Goal: Task Accomplishment & Management: Complete application form

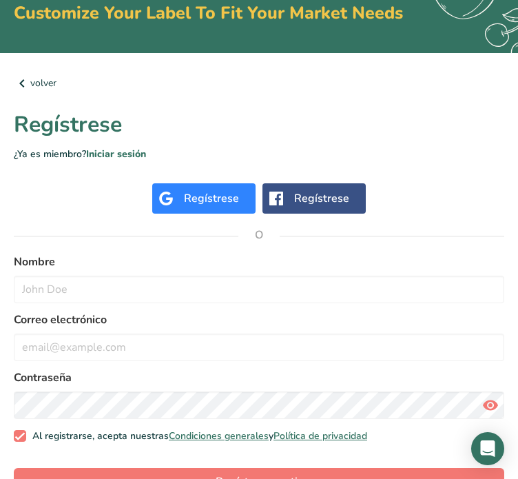
scroll to position [90, 0]
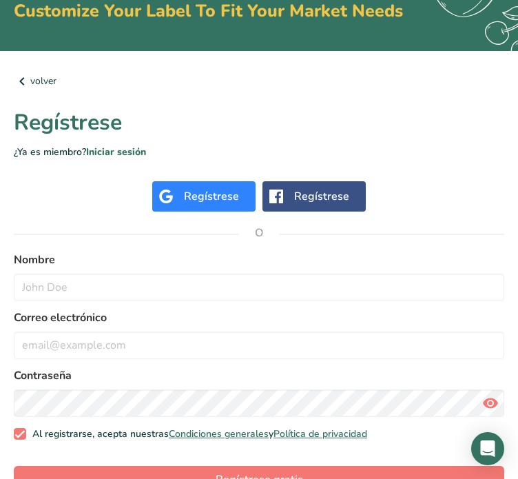
click at [187, 194] on div "Regístrese" at bounding box center [211, 196] width 55 height 17
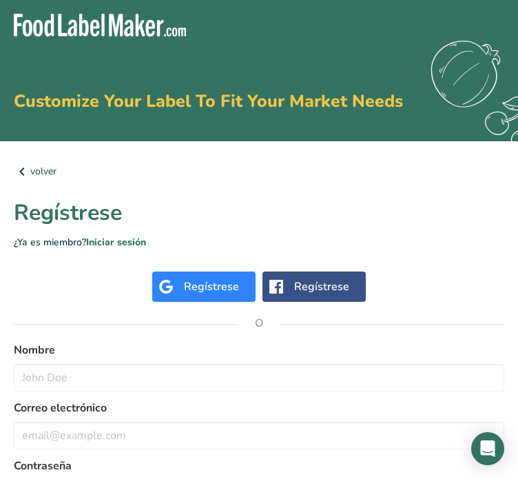
click at [183, 283] on div "Regístrese" at bounding box center [203, 286] width 103 height 30
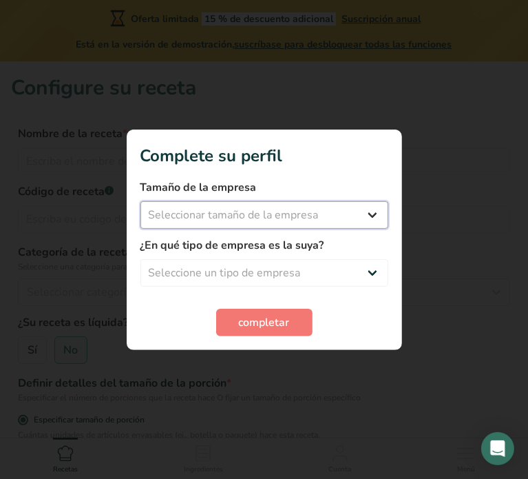
click at [366, 203] on select "Seleccionar tamaño de la empresa Menos de 10 empleados De 10 a 50 empleados De …" at bounding box center [265, 215] width 248 height 28
select select "1"
click at [141, 201] on select "Seleccionar tamaño de la empresa Menos de 10 empleados De 10 a 50 empleados De …" at bounding box center [265, 215] width 248 height 28
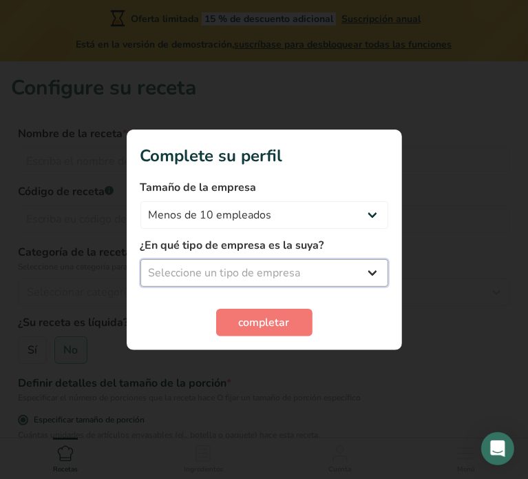
click at [270, 272] on select "Seleccione un tipo de empresa Fabricante de alimentos envasados Restaurante y c…" at bounding box center [265, 273] width 248 height 28
select select "1"
click at [141, 259] on select "Seleccione un tipo de empresa Fabricante de alimentos envasados Restaurante y c…" at bounding box center [265, 273] width 248 height 28
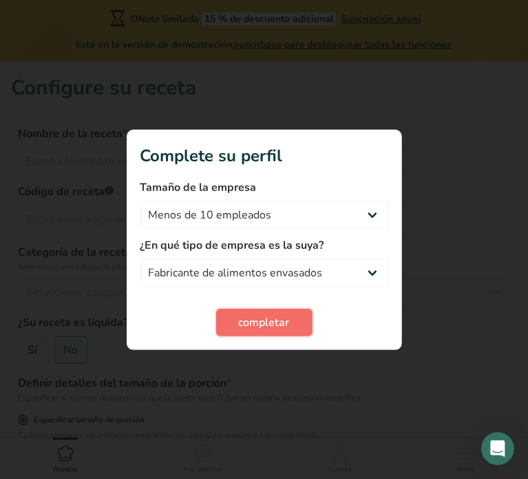
click at [251, 316] on span "completar" at bounding box center [264, 322] width 51 height 17
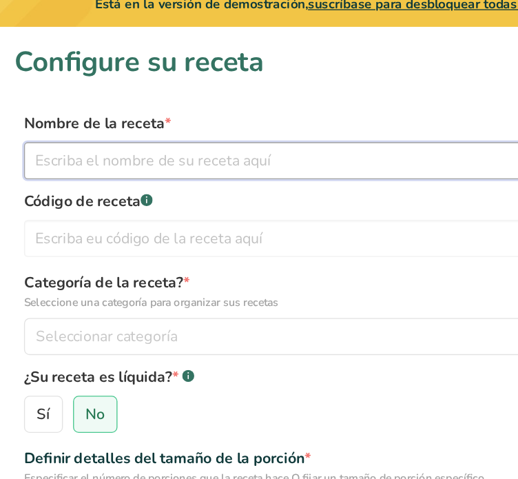
click at [50, 169] on input "text" at bounding box center [259, 161] width 482 height 28
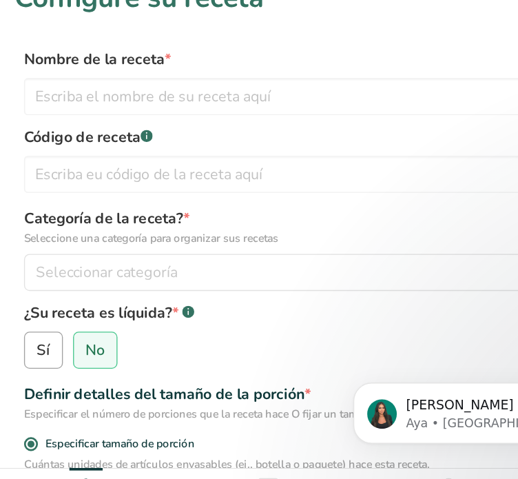
click at [35, 353] on span "Sí" at bounding box center [33, 350] width 10 height 14
click at [28, 353] on input "Sí" at bounding box center [23, 350] width 9 height 9
radio input "true"
radio input "false"
select select "22"
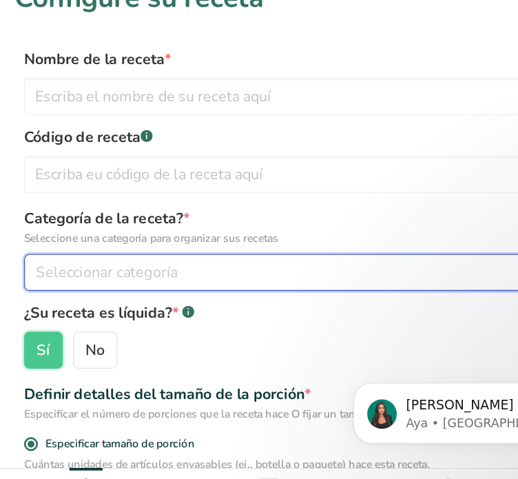
click at [78, 287] on span "Seleccionar categoría" at bounding box center [79, 292] width 105 height 17
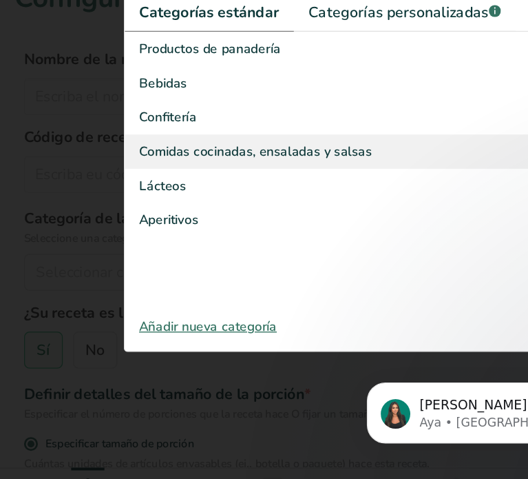
click at [175, 206] on span "Comidas cocinadas, ensaladas y salsas" at bounding box center [191, 202] width 174 height 14
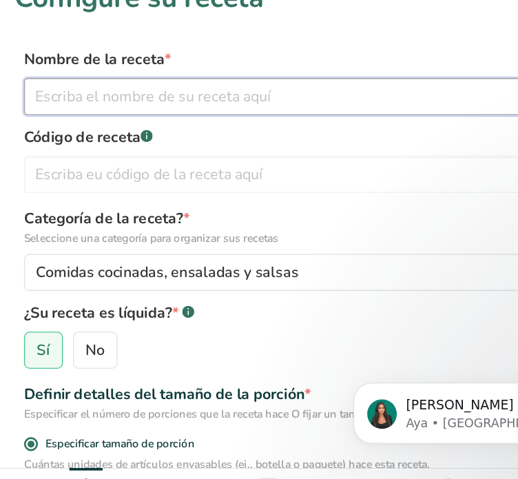
click at [167, 165] on input "text" at bounding box center [259, 161] width 482 height 28
type input "GARFREDO"
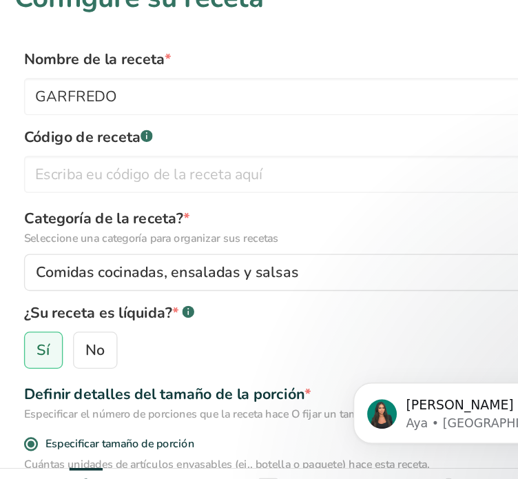
click at [176, 187] on label "Código de receta .a-a{fill:#347362;}.b-a{fill:#fff;}" at bounding box center [259, 191] width 482 height 17
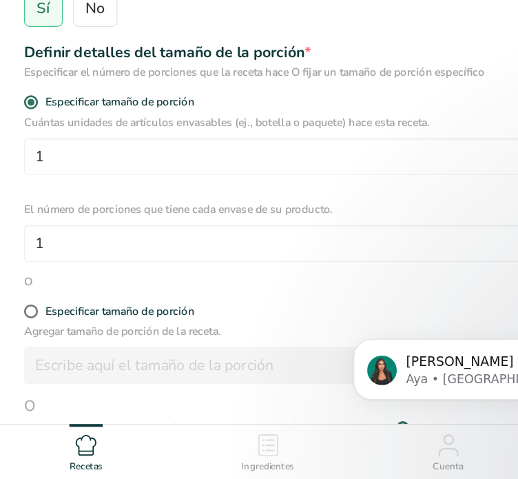
scroll to position [222, 0]
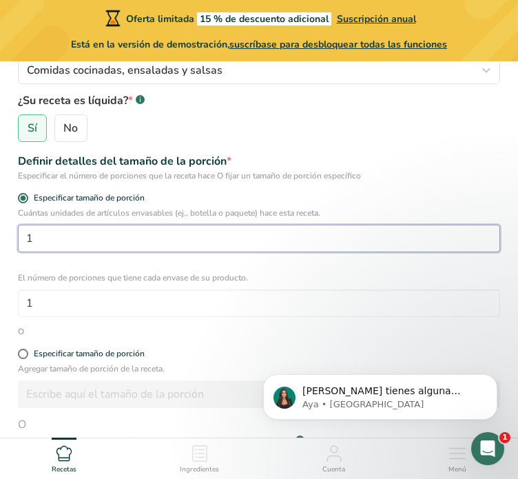
click at [238, 238] on input "1" at bounding box center [259, 239] width 482 height 28
type input "1"
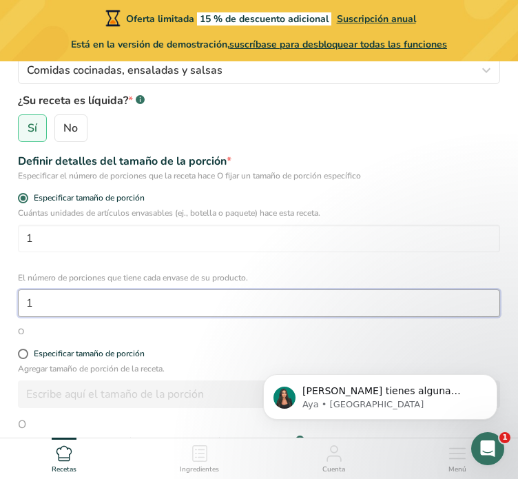
click at [72, 302] on input "1" at bounding box center [259, 303] width 482 height 28
type input "2"
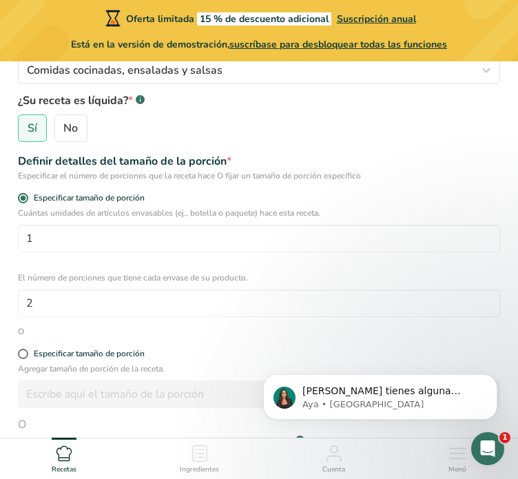
click at [68, 330] on div "O" at bounding box center [259, 331] width 482 height 12
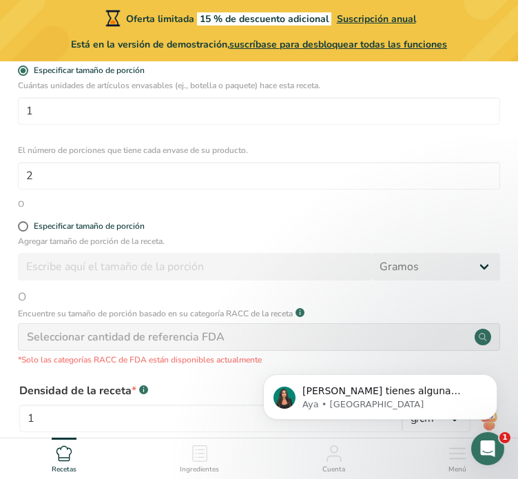
scroll to position [350, 0]
click at [42, 225] on div "Especificar tamaño de porción" at bounding box center [89, 225] width 111 height 10
click at [27, 225] on input "Especificar tamaño de porción" at bounding box center [22, 225] width 9 height 9
radio input "true"
radio input "false"
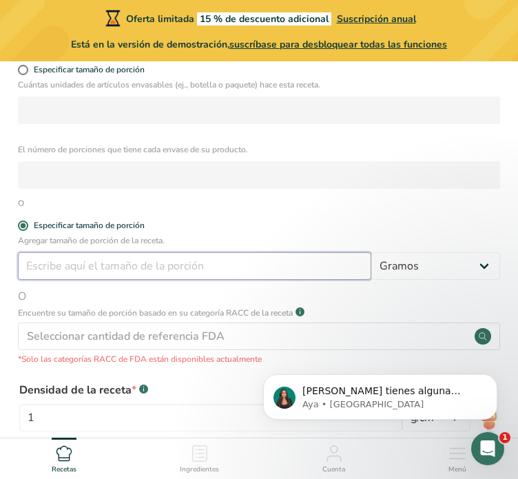
click at [81, 266] on input "number" at bounding box center [194, 266] width 353 height 28
type input "3"
type input "165"
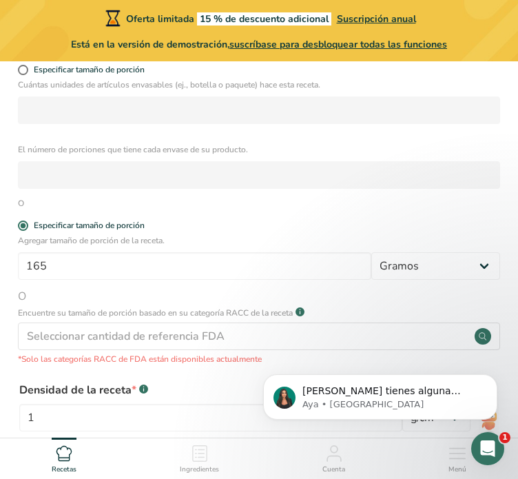
click at [126, 296] on span "O" at bounding box center [259, 296] width 482 height 17
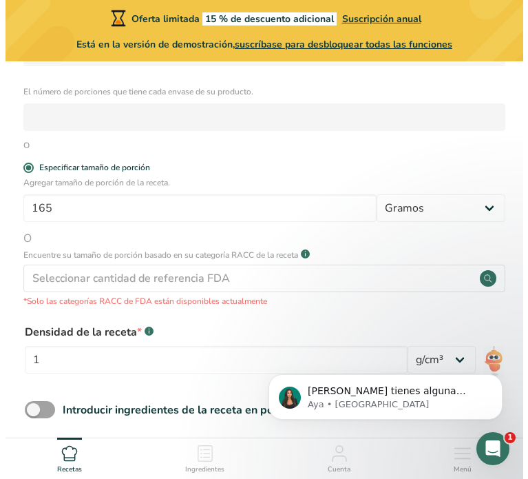
scroll to position [407, 0]
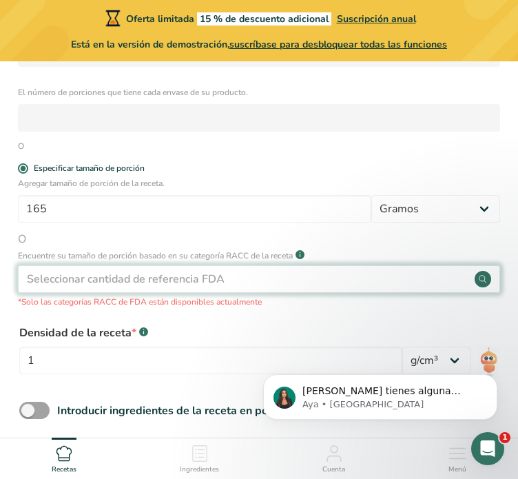
click at [108, 269] on div "Seleccionar cantidad de referencia FDA" at bounding box center [259, 279] width 482 height 28
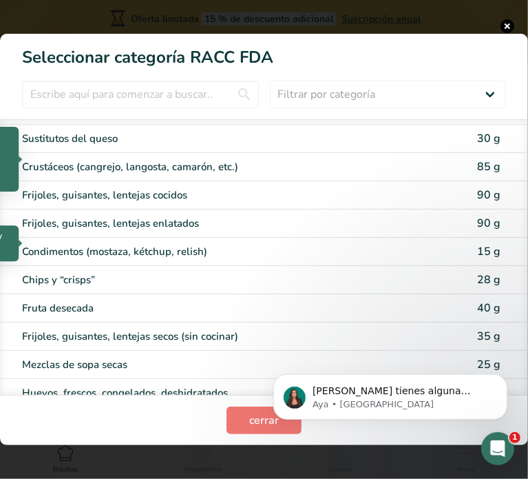
scroll to position [805, 0]
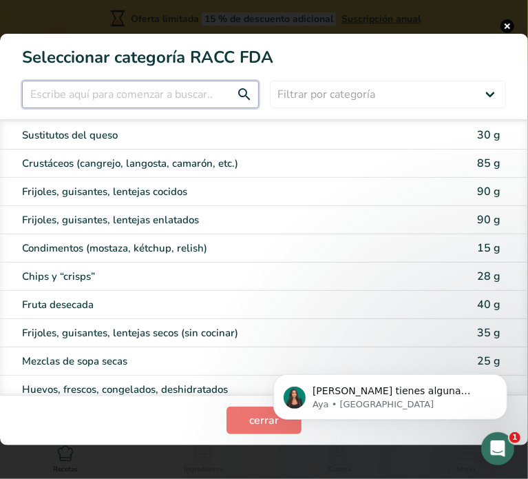
click at [149, 96] on input "RACC Category Selection Modal" at bounding box center [140, 95] width 237 height 28
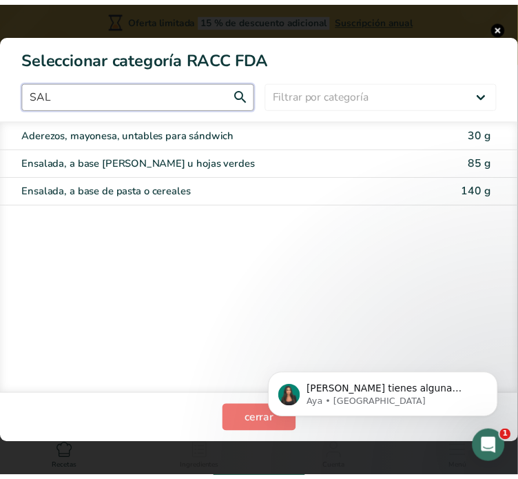
scroll to position [0, 0]
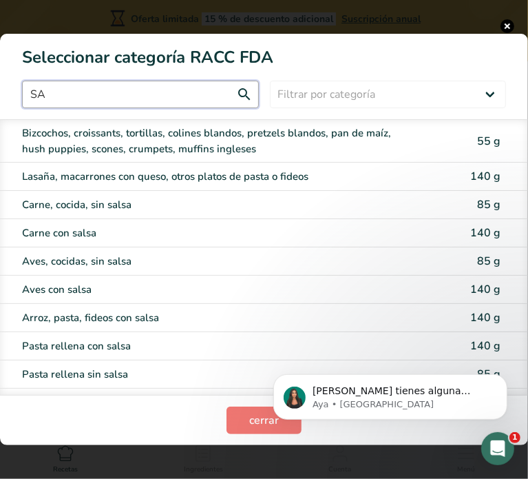
type input "S"
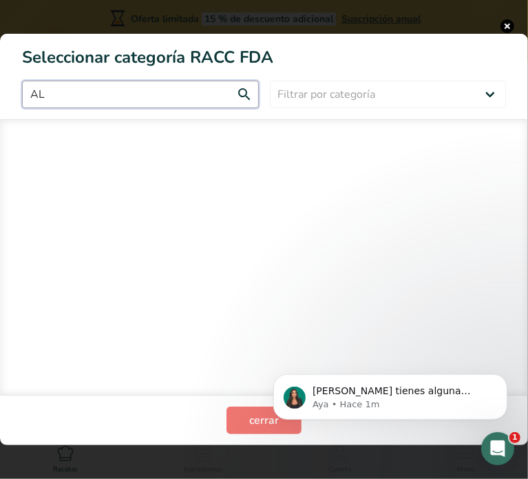
type input "A"
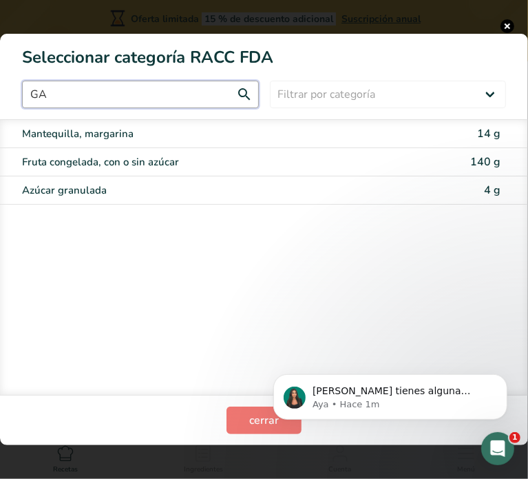
type input "GA"
click at [268, 420] on body "[PERSON_NAME] tienes alguna pregunta no dudes en consultarnos. ¡Estamos aquí pa…" at bounding box center [390, 392] width 265 height 85
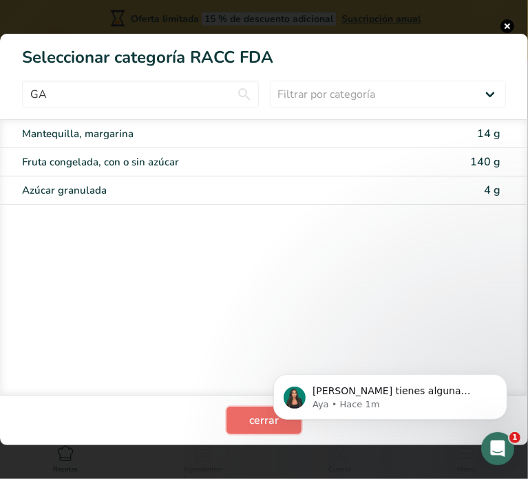
click at [237, 420] on button "cerrar" at bounding box center [264, 420] width 75 height 28
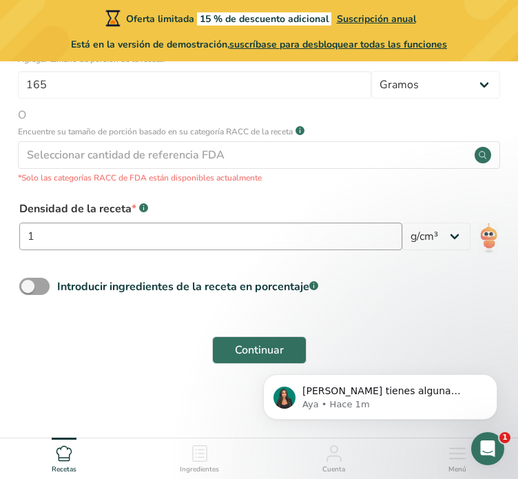
scroll to position [532, 0]
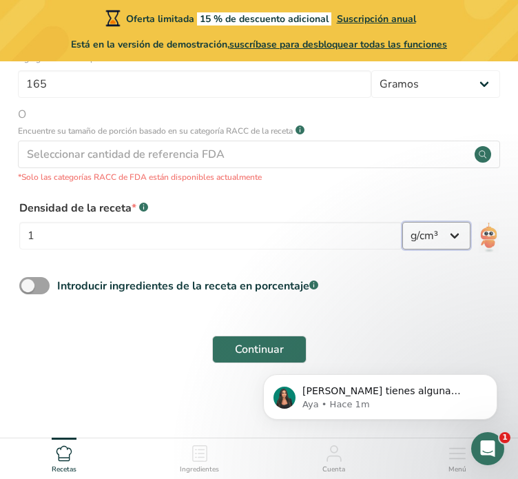
click at [420, 240] on select "lb/pie³ g/cm³" at bounding box center [436, 236] width 68 height 28
click at [428, 231] on select "lb/pie³ g/cm³" at bounding box center [436, 236] width 68 height 28
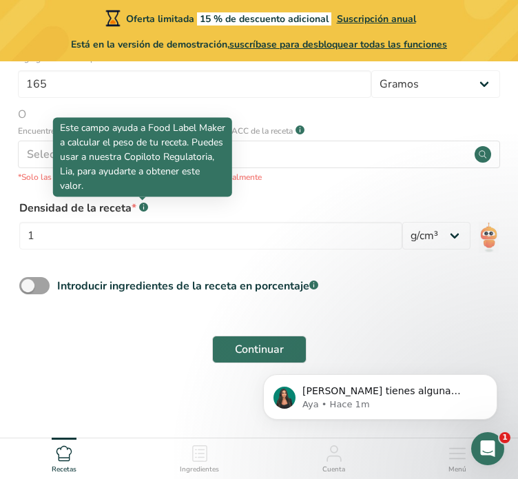
click at [144, 206] on rect at bounding box center [143, 207] width 9 height 9
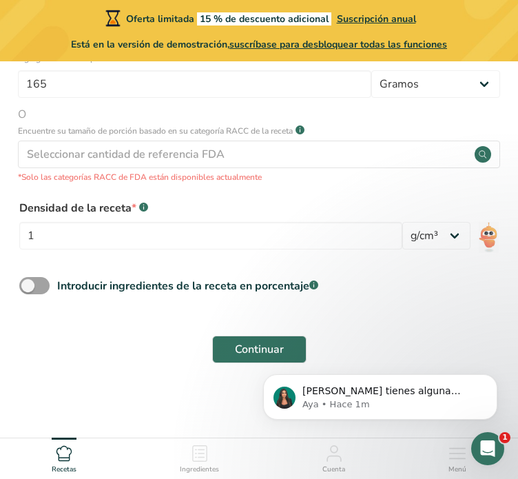
click at [144, 206] on rect at bounding box center [143, 207] width 9 height 9
click at [63, 282] on div "Introducir ingredientes de la receta en porcentaje .a-a{fill:#347362;}.b-a{fill…" at bounding box center [187, 286] width 261 height 17
click at [28, 282] on input "Introducir ingredientes de la receta en porcentaje .a-a{fill:#347362;}.b-a{fill…" at bounding box center [23, 285] width 9 height 9
checkbox input "true"
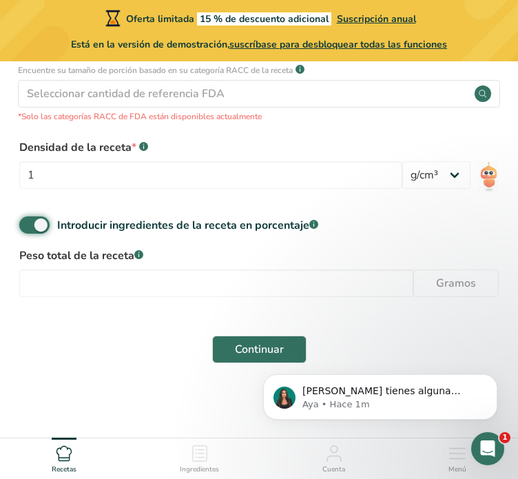
scroll to position [593, 0]
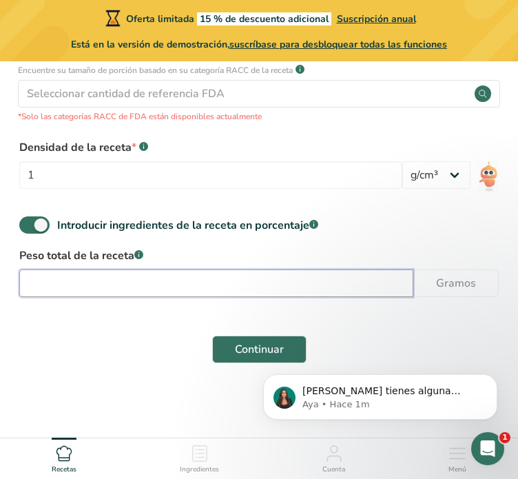
click at [100, 296] on input "number" at bounding box center [216, 283] width 394 height 28
